Goal: Task Accomplishment & Management: Use online tool/utility

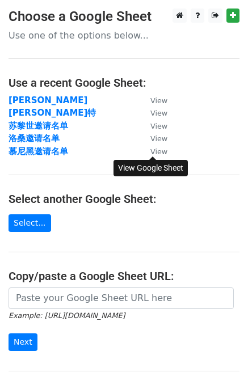
click at [157, 151] on small "View" at bounding box center [158, 152] width 17 height 9
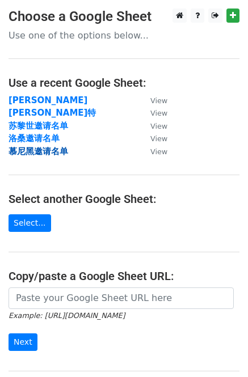
click at [32, 148] on strong "慕尼黑邀请名单" at bounding box center [39, 151] width 60 height 10
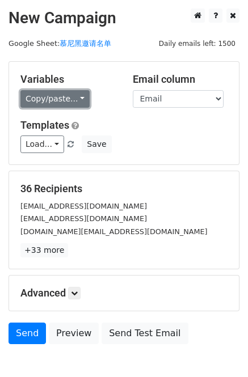
click at [76, 99] on link "Copy/paste..." at bounding box center [54, 99] width 69 height 18
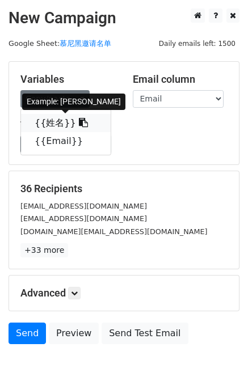
click at [79, 123] on icon at bounding box center [83, 122] width 9 height 9
